Goal: Information Seeking & Learning: Learn about a topic

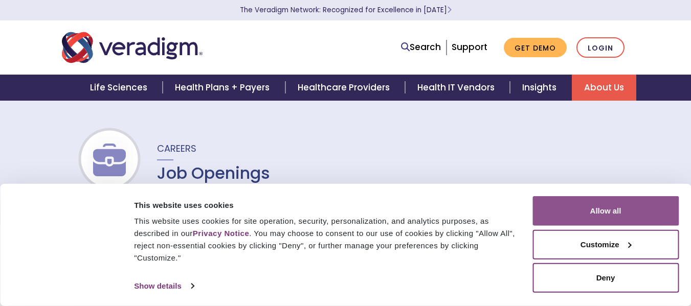
click at [570, 210] on button "Allow all" at bounding box center [605, 211] width 146 height 30
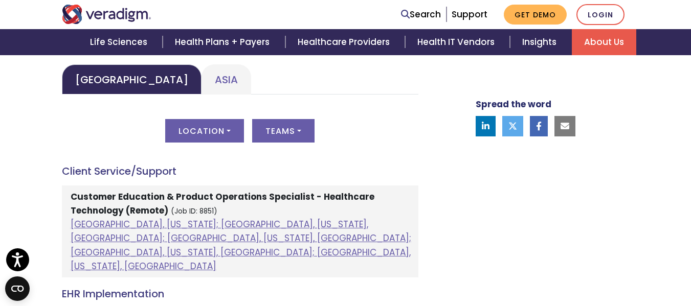
scroll to position [515, 0]
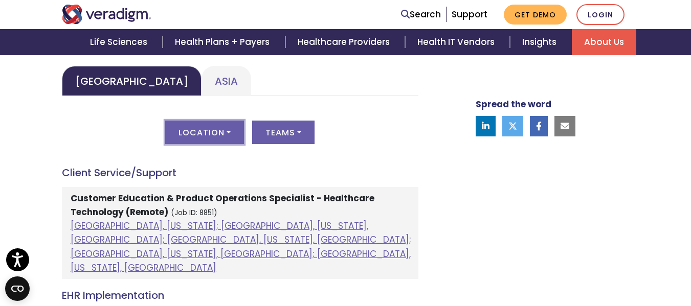
click at [223, 137] on button "Location" at bounding box center [204, 133] width 79 height 24
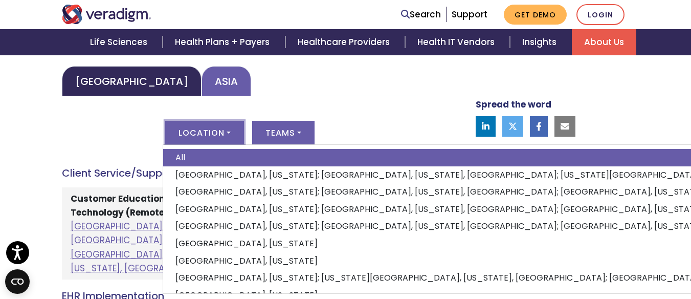
click at [201, 86] on link "Asia" at bounding box center [226, 81] width 50 height 30
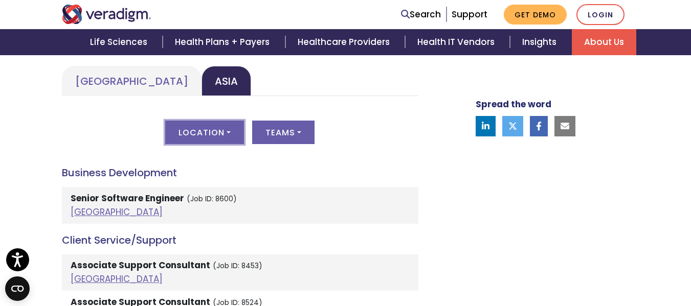
click at [219, 138] on button "Location" at bounding box center [204, 133] width 79 height 24
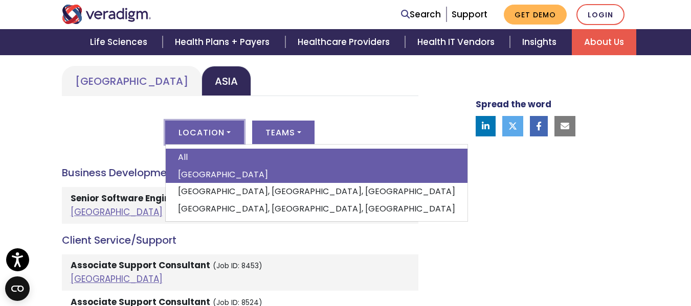
click at [204, 173] on link "[GEOGRAPHIC_DATA]" at bounding box center [317, 174] width 302 height 17
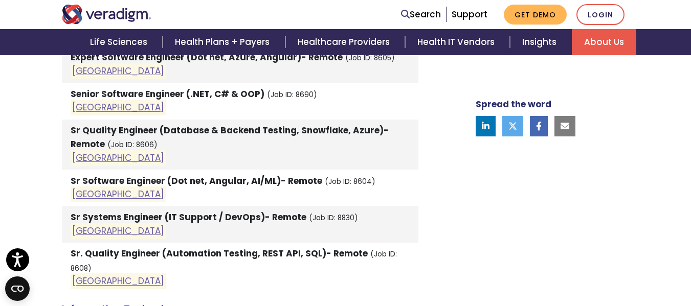
scroll to position [898, 0]
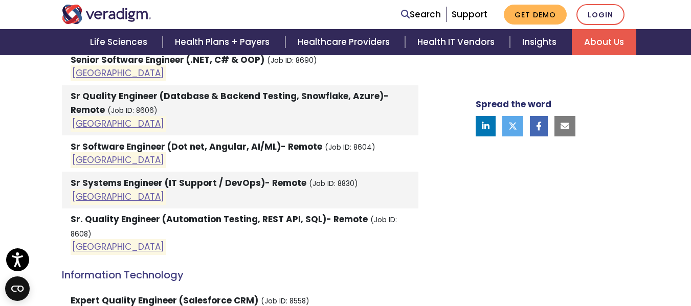
drag, startPoint x: 137, startPoint y: 154, endPoint x: 129, endPoint y: 158, distance: 8.5
click at [129, 158] on li "Sr Software Engineer (Dot net, Angular, AI/ML)- Remote (Job ID: 8604) [GEOGRAPH…" at bounding box center [240, 154] width 356 height 36
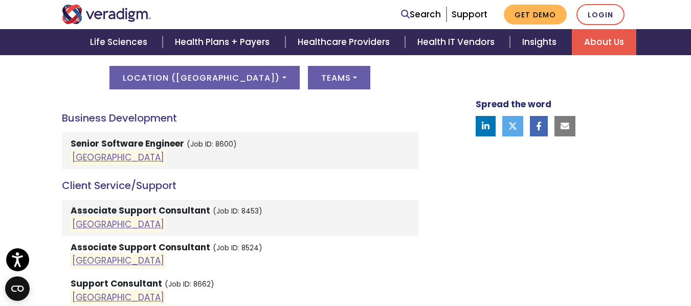
scroll to position [570, 0]
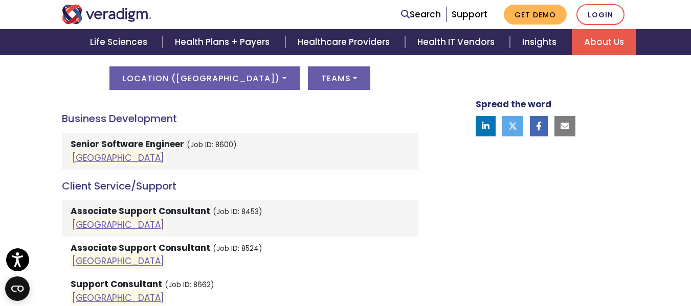
click at [133, 148] on strong "Senior Software Engineer" at bounding box center [128, 144] width 114 height 12
click at [88, 159] on link "[GEOGRAPHIC_DATA]" at bounding box center [118, 158] width 92 height 12
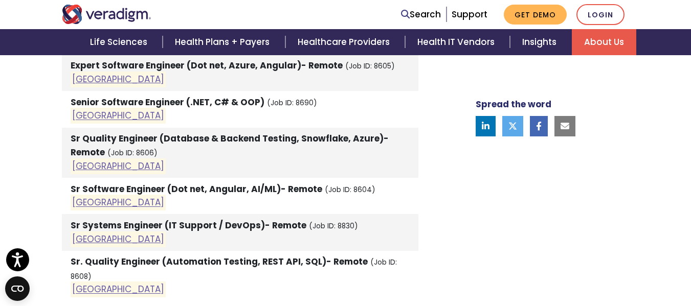
scroll to position [881, 0]
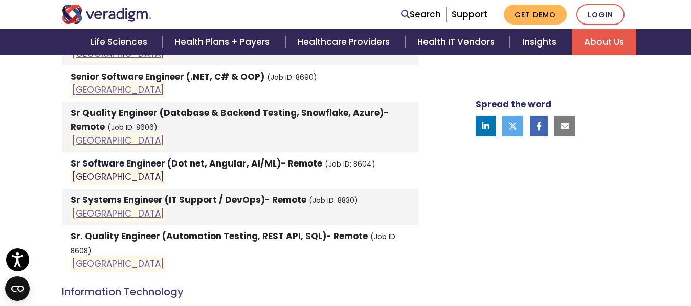
click at [88, 183] on link "[GEOGRAPHIC_DATA]" at bounding box center [118, 177] width 92 height 12
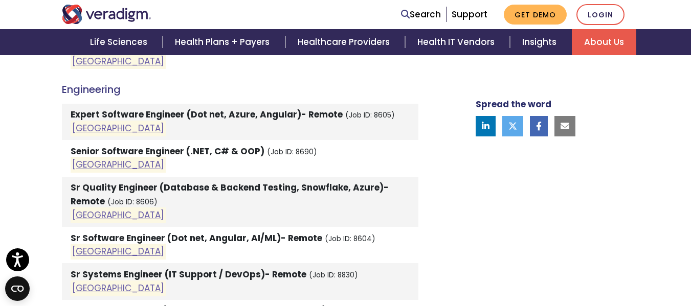
scroll to position [795, 0]
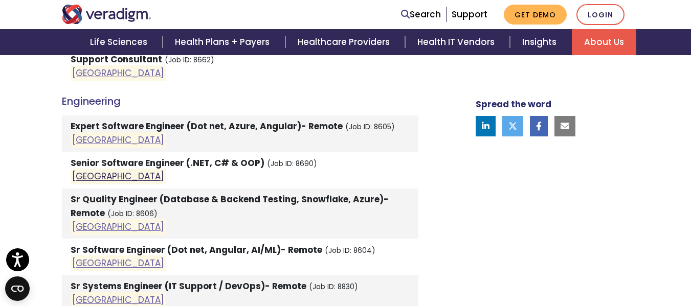
click at [87, 175] on link "[GEOGRAPHIC_DATA]" at bounding box center [118, 177] width 92 height 12
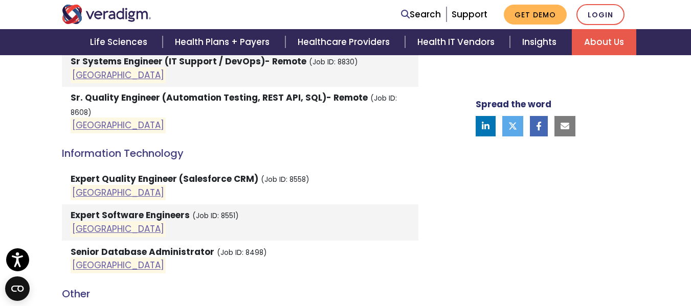
scroll to position [1043, 0]
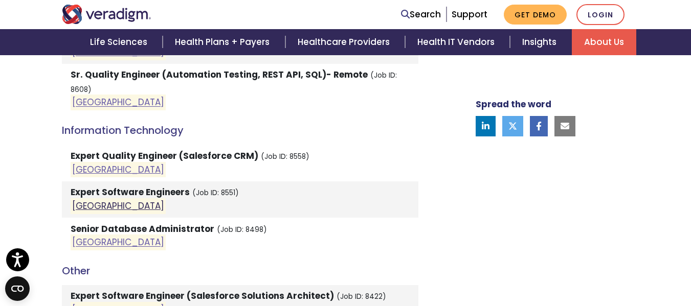
click at [84, 200] on link "[GEOGRAPHIC_DATA]" at bounding box center [118, 206] width 92 height 12
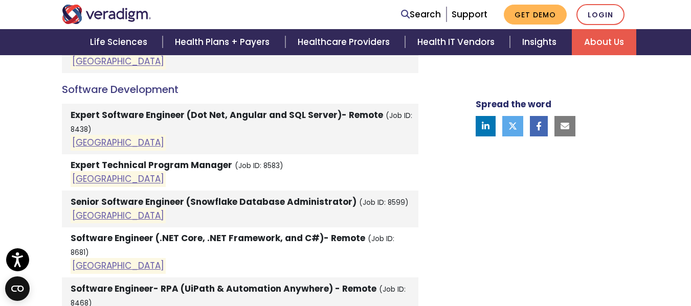
scroll to position [1358, 0]
click at [85, 137] on link "[GEOGRAPHIC_DATA]" at bounding box center [118, 143] width 92 height 12
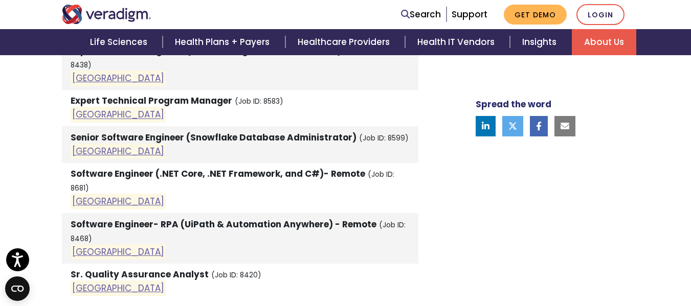
scroll to position [1453, 0]
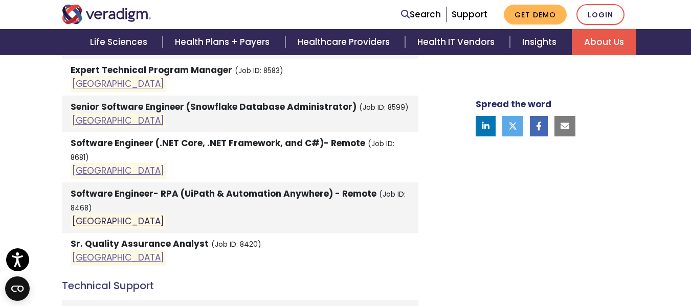
click at [83, 215] on link "[GEOGRAPHIC_DATA]" at bounding box center [118, 221] width 92 height 12
